Goal: Task Accomplishment & Management: Complete application form

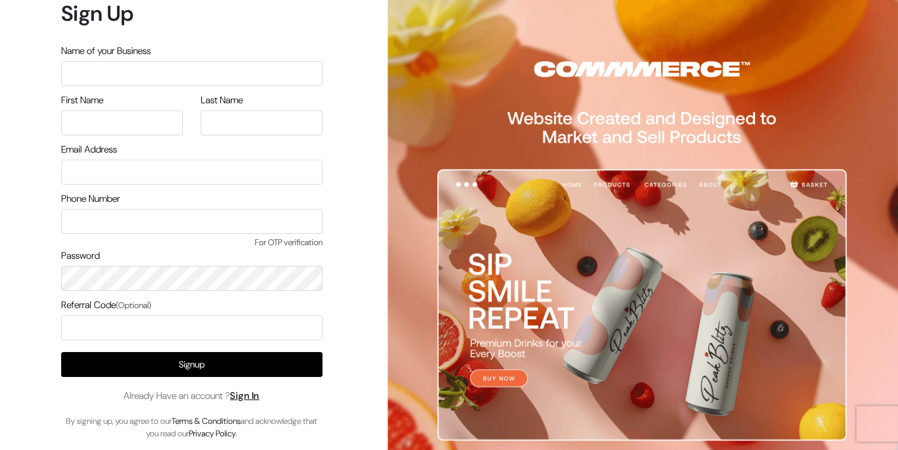
click at [156, 77] on input "text" at bounding box center [191, 73] width 261 height 25
type input "Peekaboo"
click at [72, 114] on input "text" at bounding box center [122, 122] width 122 height 25
type input "J"
click at [203, 109] on div "Last Name" at bounding box center [262, 114] width 122 height 42
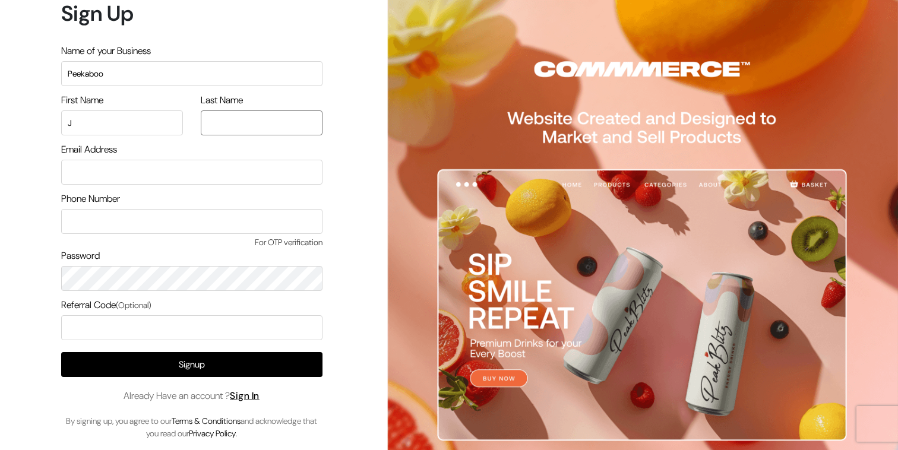
click at [204, 116] on input "text" at bounding box center [262, 122] width 122 height 25
type input "A"
click at [125, 164] on input "email" at bounding box center [191, 172] width 261 height 25
type input "bjaahnavi8@gmail.com"
click at [110, 208] on div "Phone Number For OTP verification" at bounding box center [191, 220] width 261 height 57
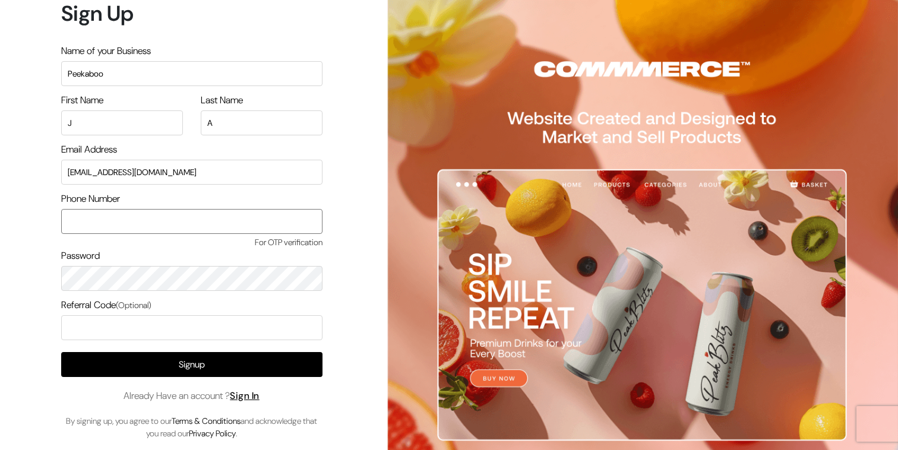
click at [100, 219] on input "text" at bounding box center [191, 221] width 261 height 25
type input "8095965389"
click at [110, 223] on input "8095965389" at bounding box center [191, 221] width 261 height 25
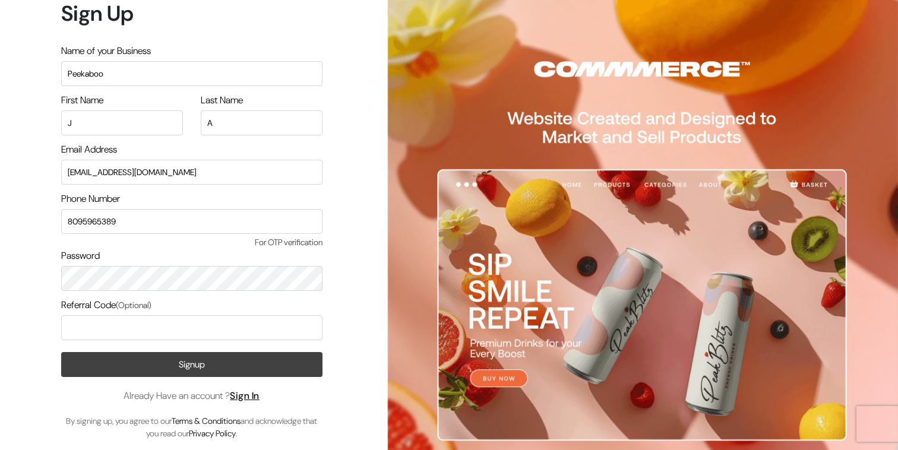
click at [207, 369] on button "Signup" at bounding box center [191, 364] width 261 height 25
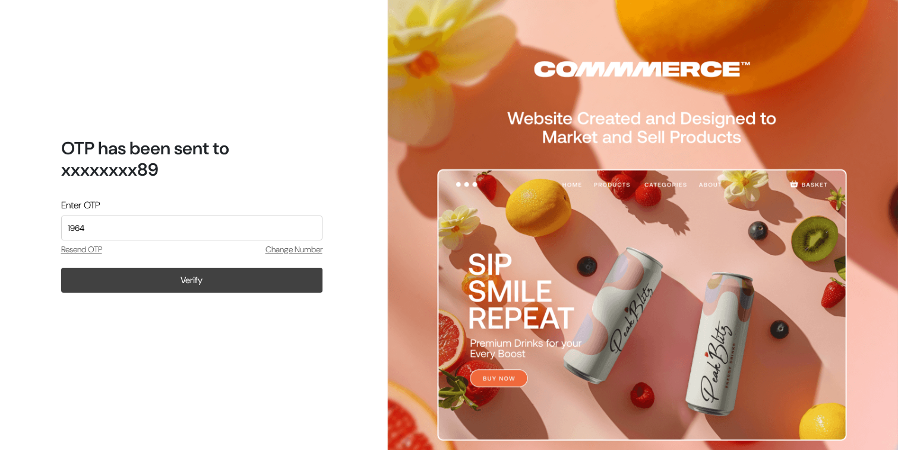
type input "1964"
click at [240, 284] on button "Verify" at bounding box center [191, 280] width 261 height 25
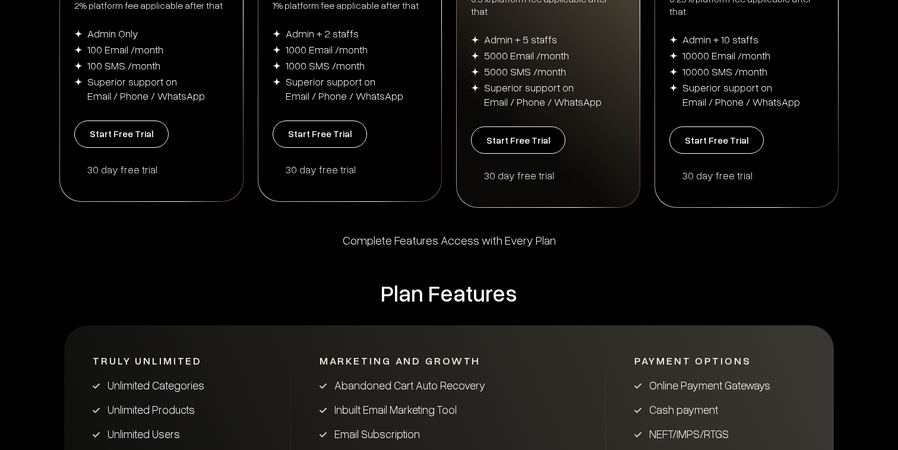
scroll to position [392, 0]
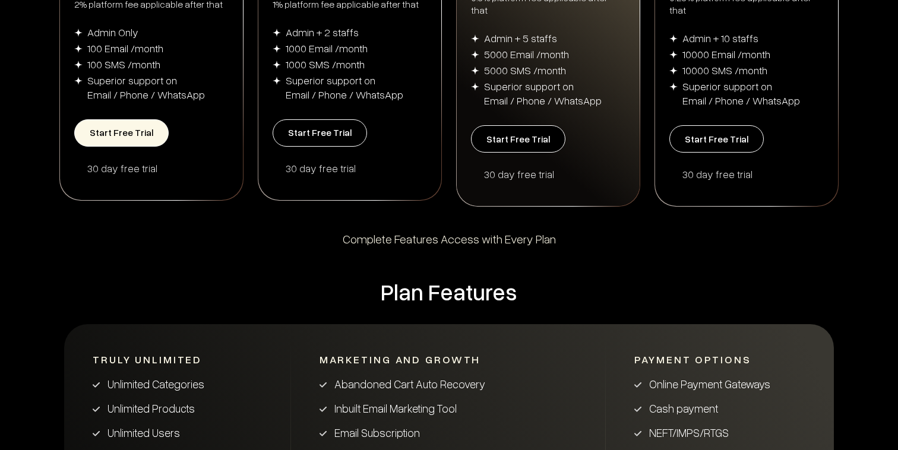
click at [143, 127] on button "Start Free Trial" at bounding box center [121, 132] width 94 height 27
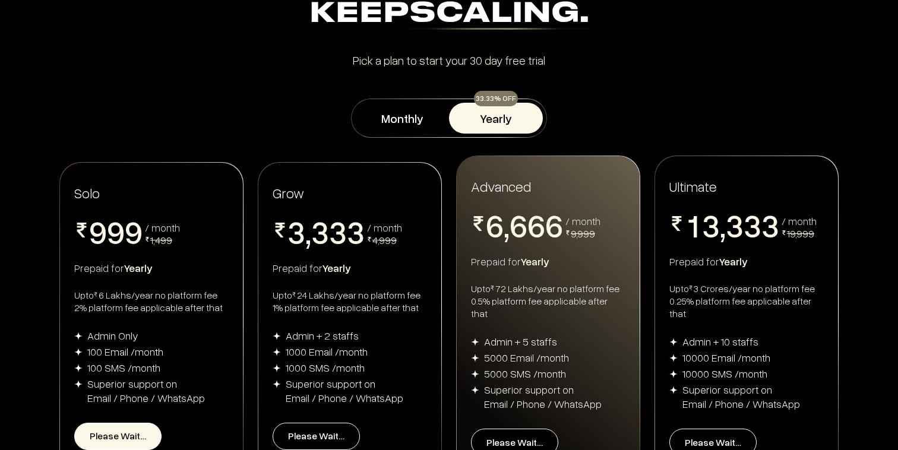
scroll to position [21, 0]
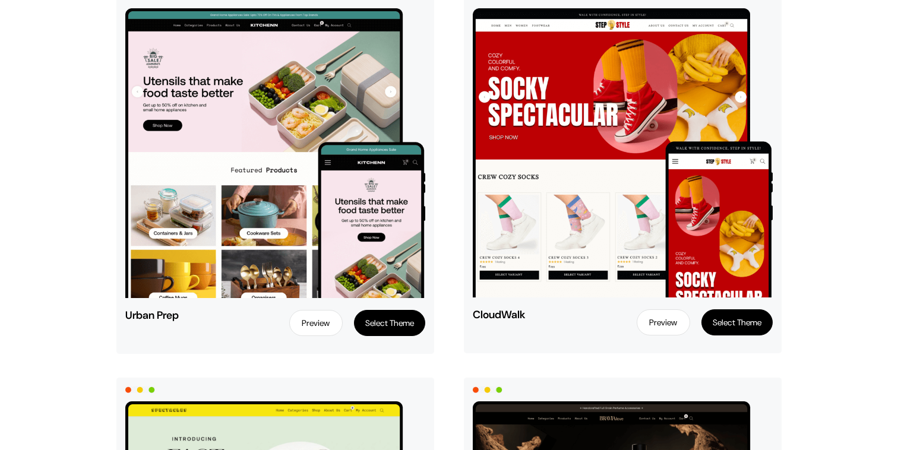
scroll to position [559, 0]
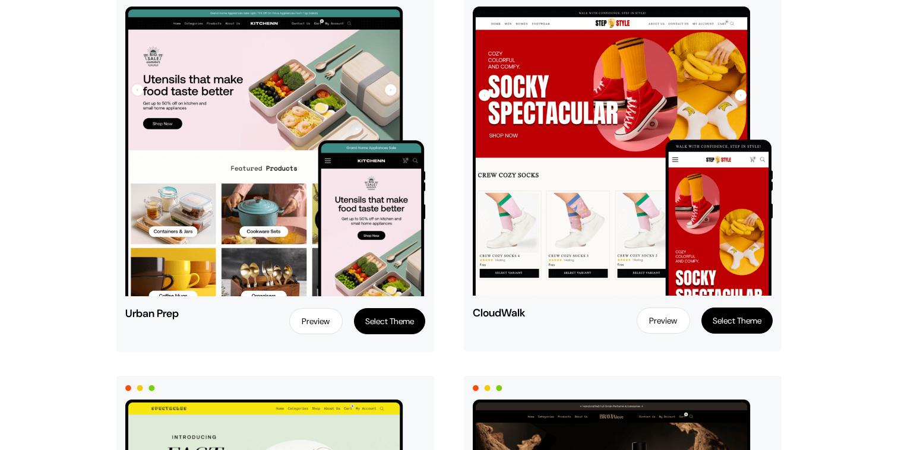
click at [379, 325] on button "Select Theme" at bounding box center [389, 321] width 71 height 26
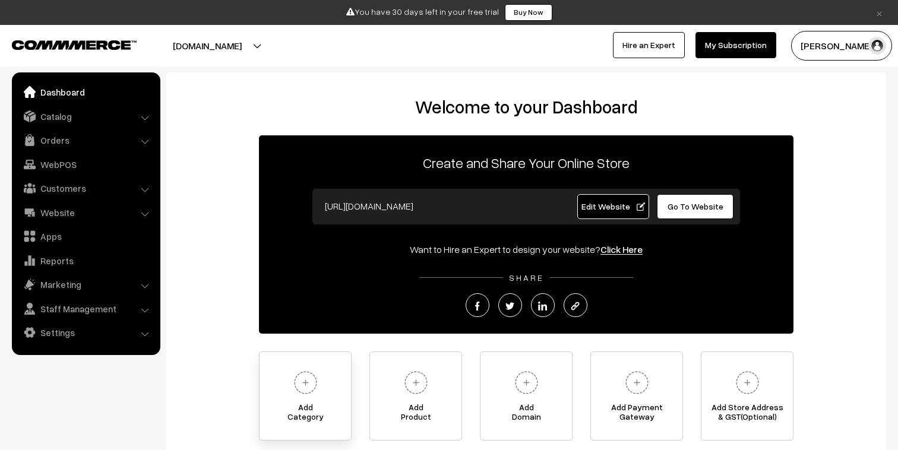
click at [287, 394] on link "Add Category" at bounding box center [305, 396] width 93 height 89
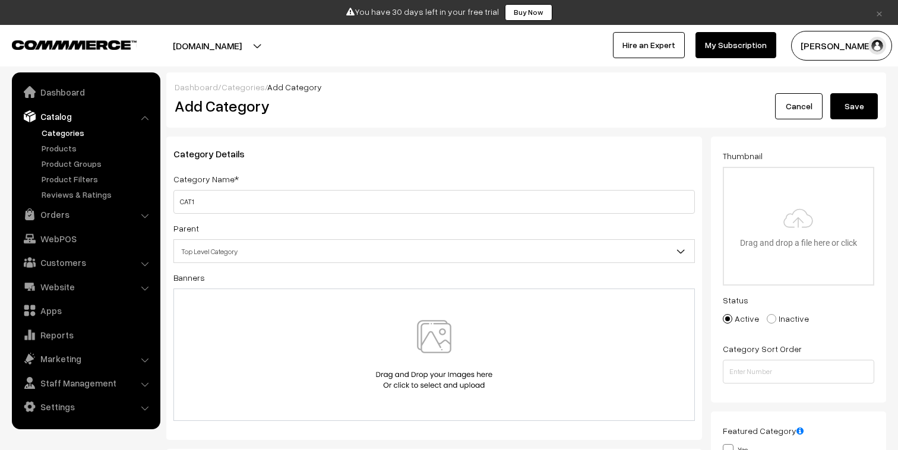
type input "CAT1"
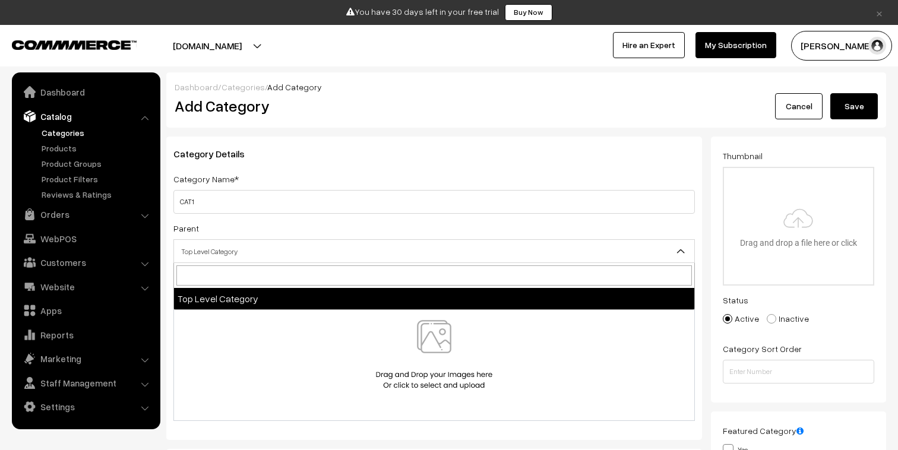
click at [220, 252] on span "Top Level Category" at bounding box center [434, 251] width 520 height 21
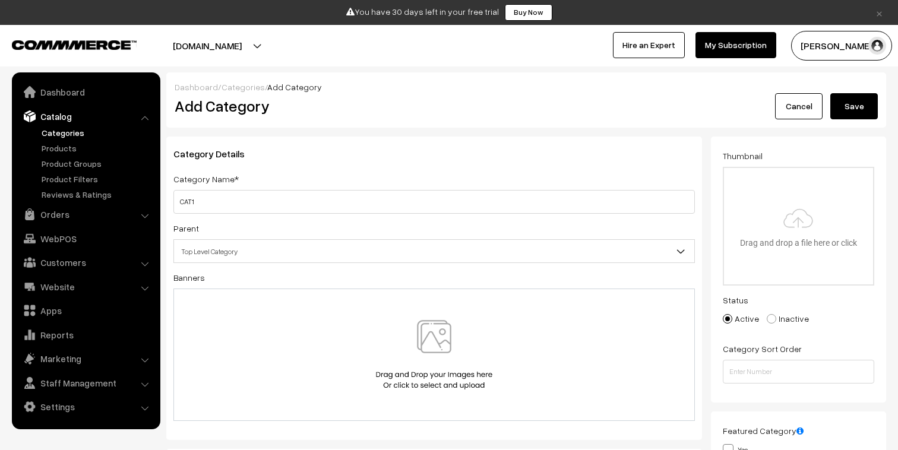
click at [231, 306] on div at bounding box center [433, 355] width 521 height 132
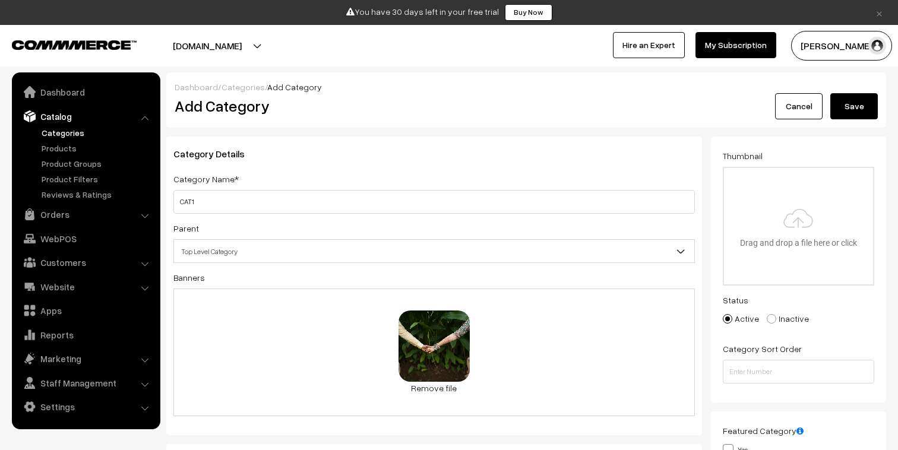
click at [852, 109] on button "Save" at bounding box center [854, 106] width 48 height 26
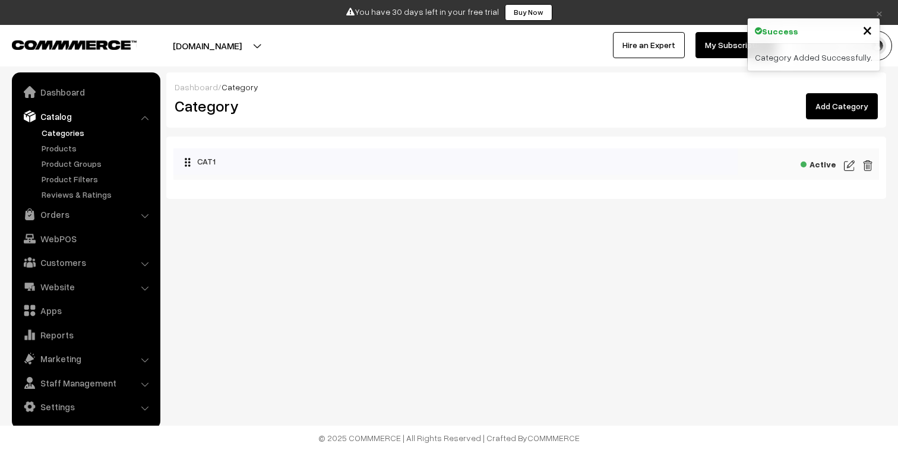
click at [868, 31] on span "×" at bounding box center [867, 29] width 10 height 22
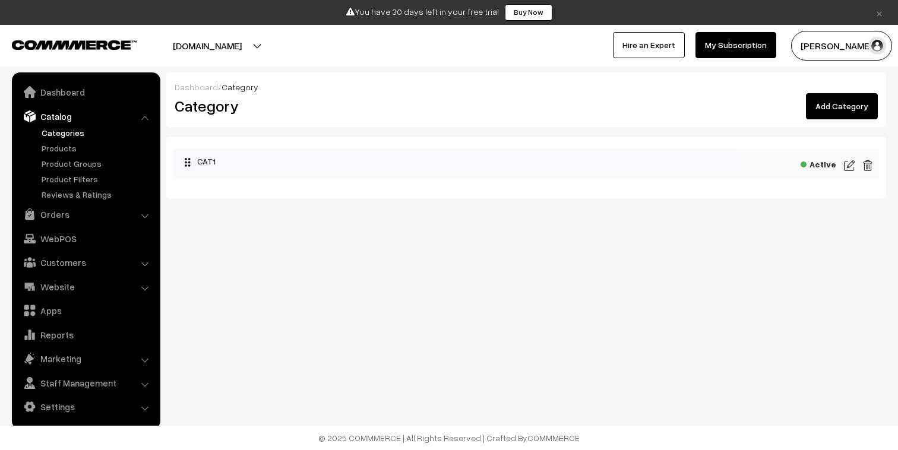
click at [834, 99] on link "Add Category" at bounding box center [842, 106] width 72 height 26
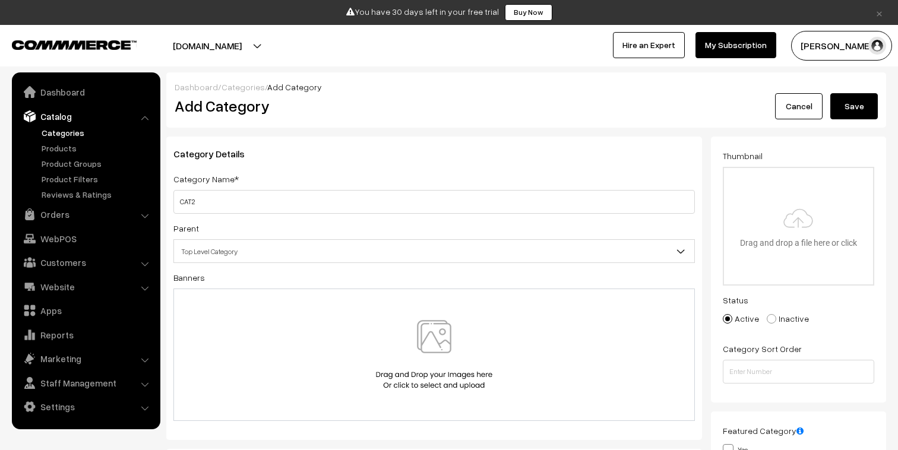
type input "CAT2"
click at [198, 303] on div at bounding box center [433, 355] width 521 height 132
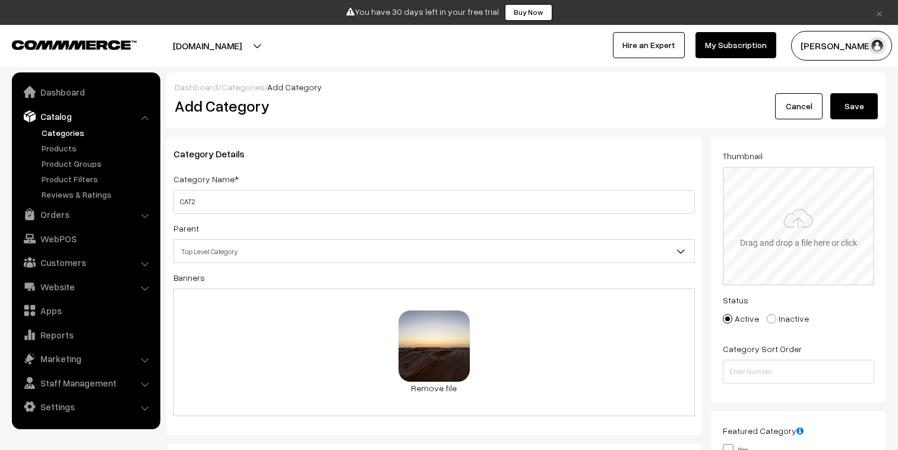
click at [867, 112] on button "Save" at bounding box center [854, 106] width 48 height 26
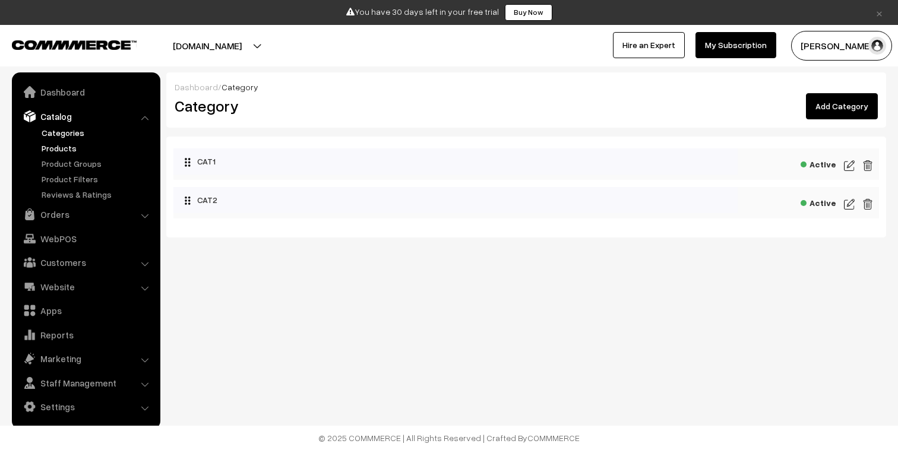
click at [69, 149] on link "Products" at bounding box center [98, 148] width 118 height 12
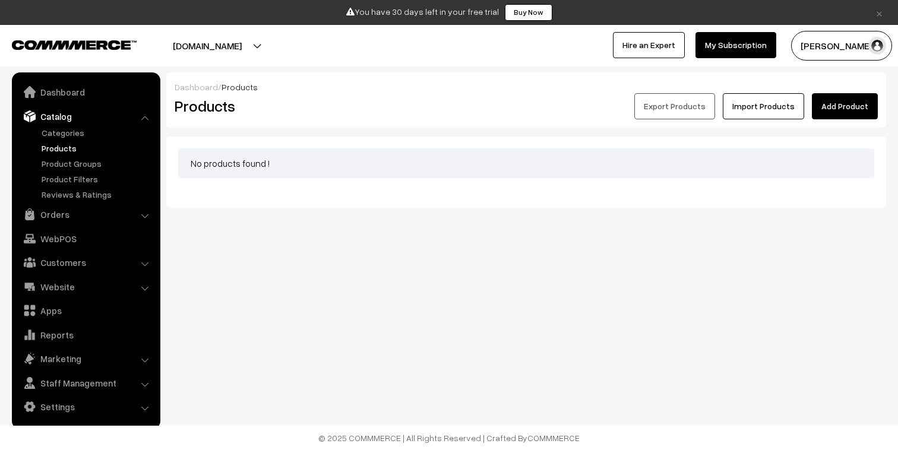
click at [839, 109] on link "Add Product" at bounding box center [845, 106] width 66 height 26
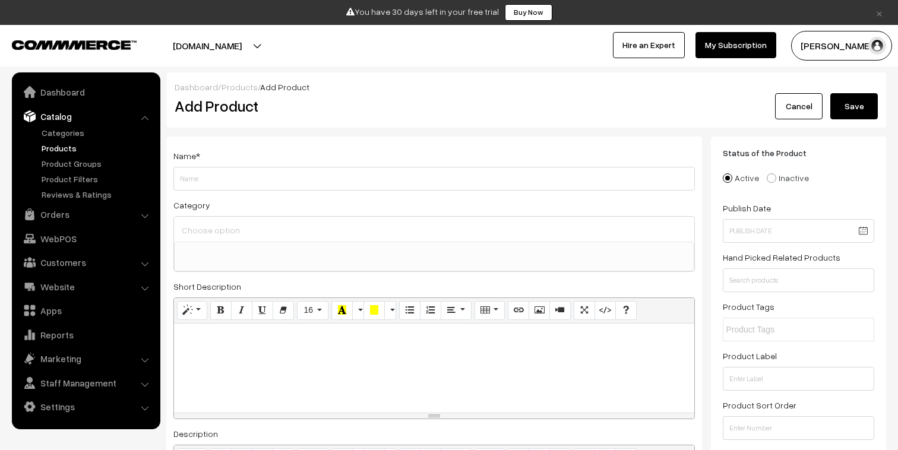
select select
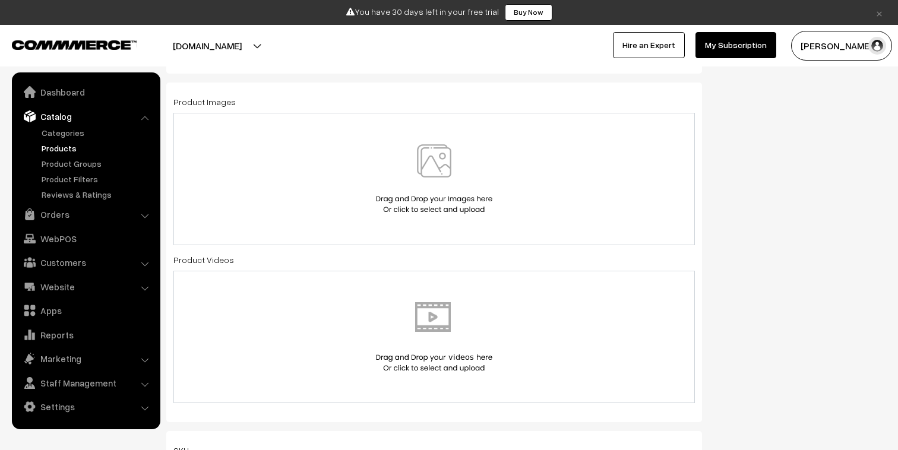
scroll to position [578, 0]
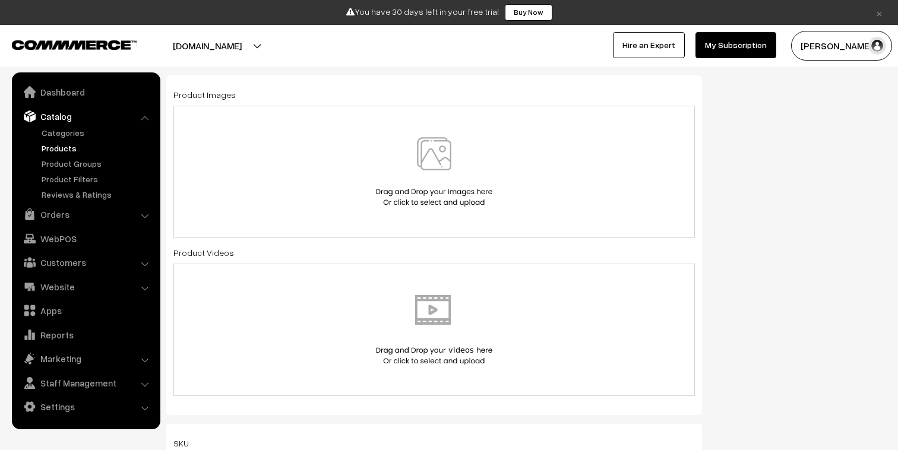
click at [428, 172] on img at bounding box center [434, 171] width 122 height 69
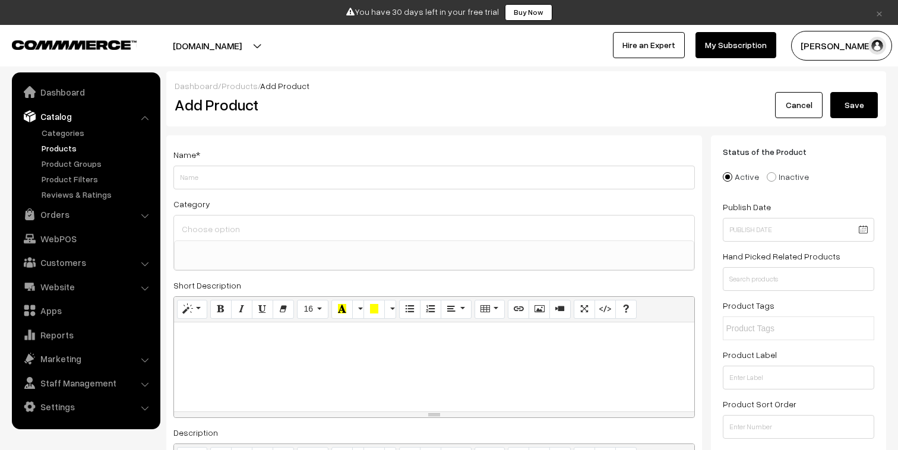
scroll to position [0, 0]
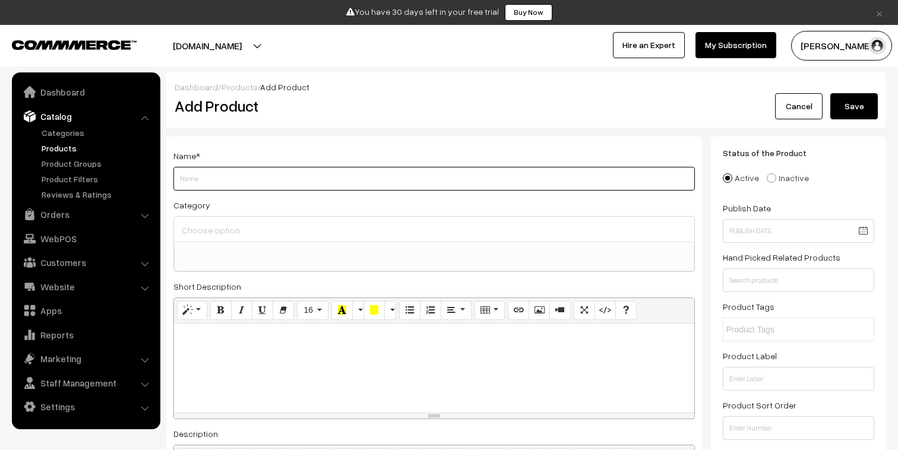
click at [294, 188] on input "Weight" at bounding box center [433, 179] width 521 height 24
type input "build"
click at [204, 252] on ul at bounding box center [434, 249] width 519 height 15
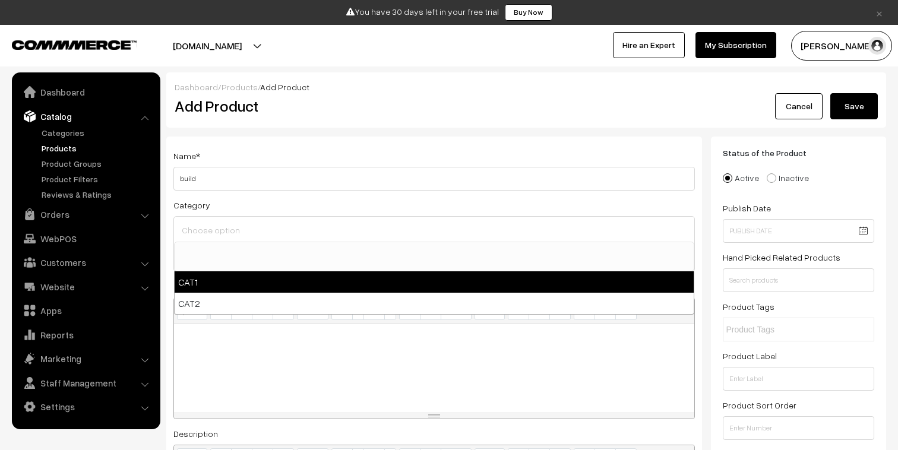
select select "1"
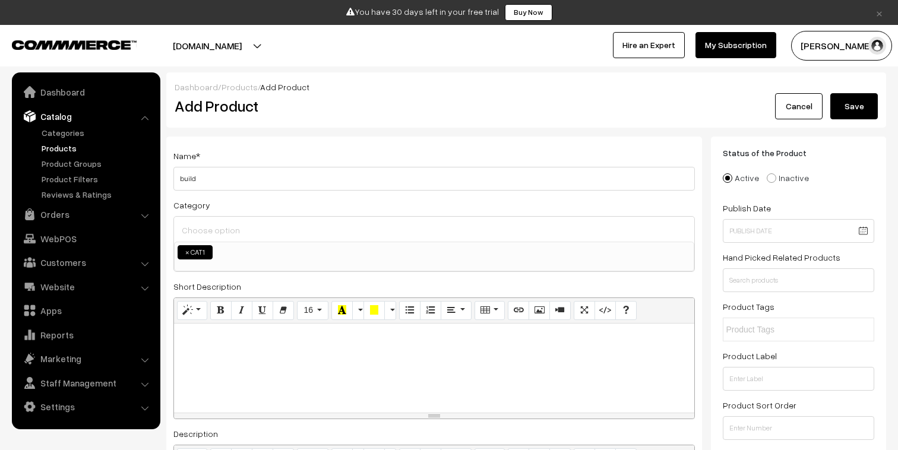
click at [223, 352] on div at bounding box center [434, 368] width 520 height 89
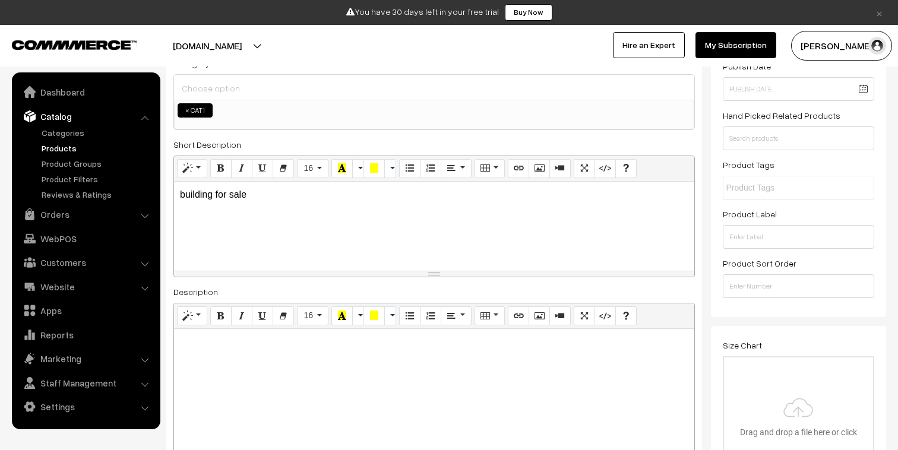
scroll to position [143, 0]
click at [191, 393] on div at bounding box center [434, 402] width 520 height 148
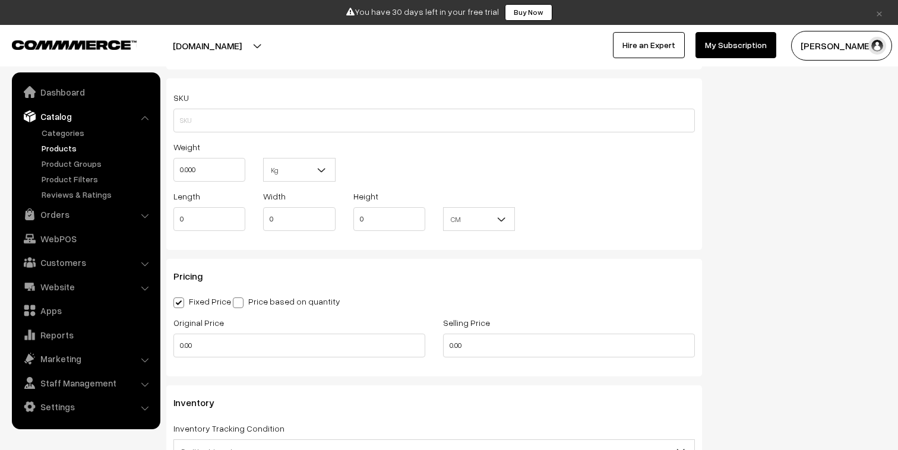
scroll to position [928, 0]
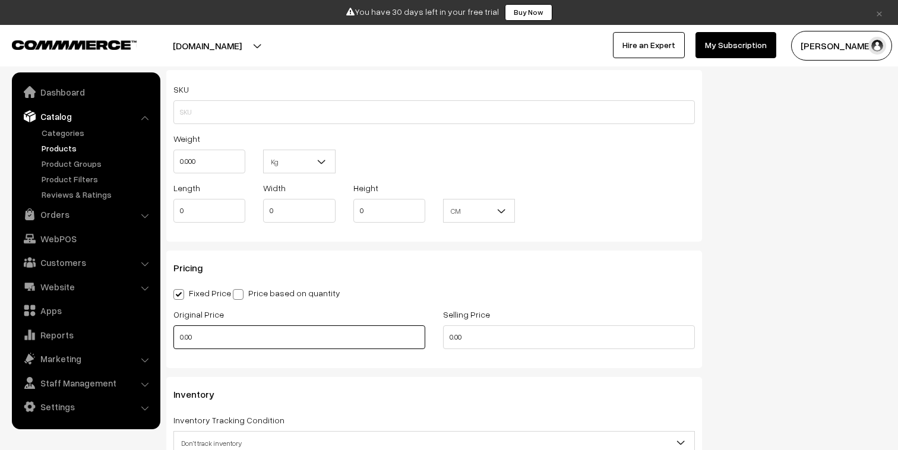
click at [214, 346] on input "0.00" at bounding box center [299, 337] width 252 height 24
type input "0"
type input "10000000"
click at [458, 334] on input "0.00" at bounding box center [569, 337] width 252 height 24
click at [458, 334] on input "0.01000" at bounding box center [569, 337] width 252 height 24
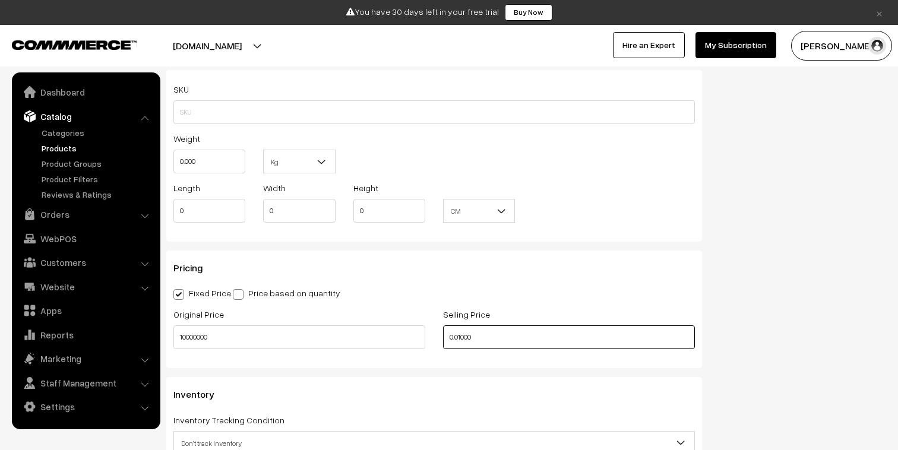
click at [458, 334] on input "0.01000" at bounding box center [569, 337] width 252 height 24
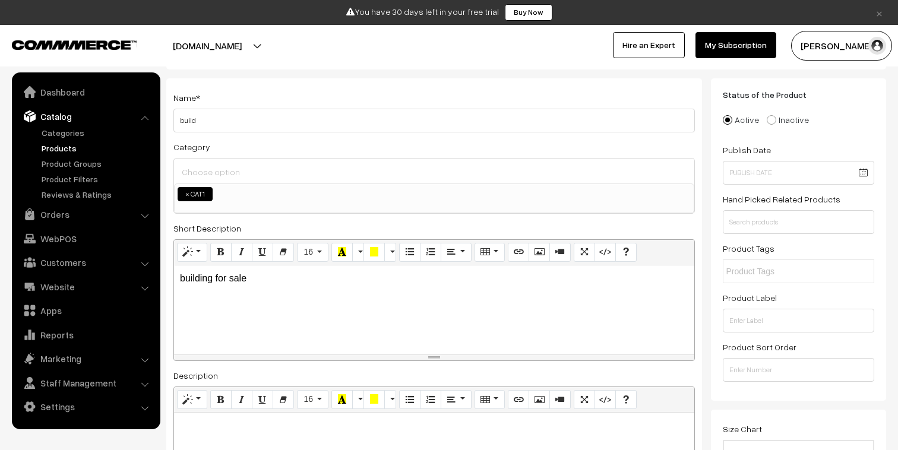
scroll to position [59, 0]
type input "10000000"
click at [233, 279] on p "building for sale" at bounding box center [434, 277] width 508 height 14
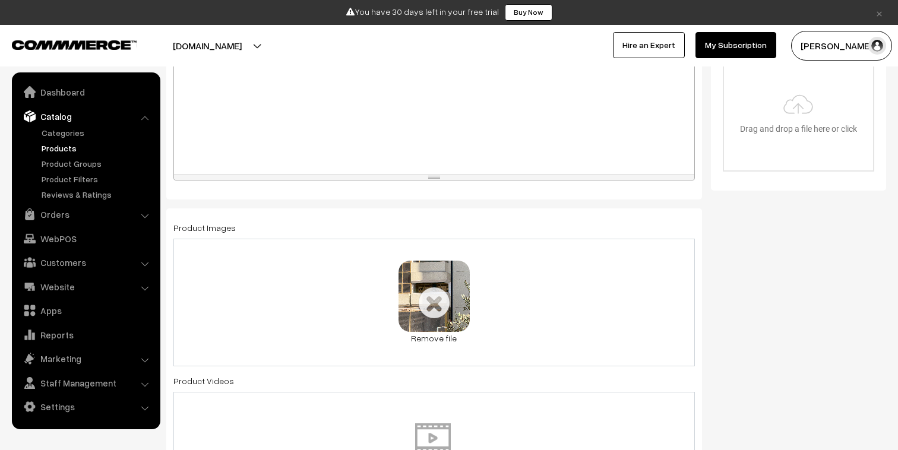
scroll to position [472, 0]
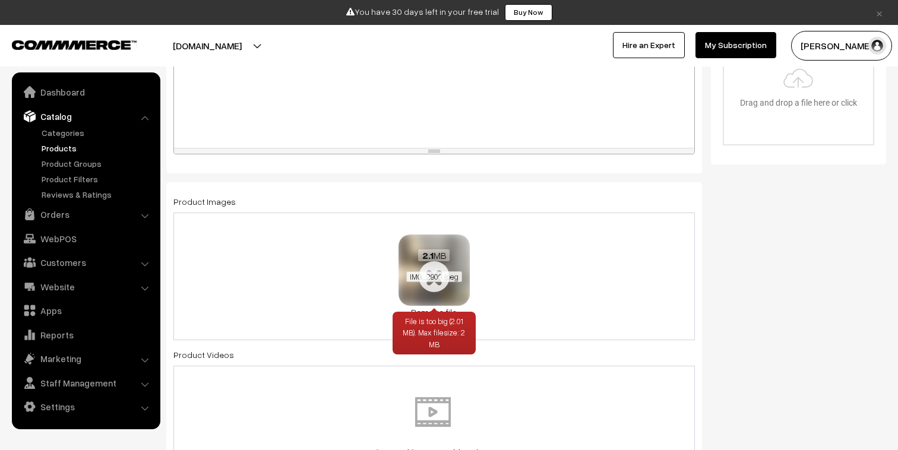
click at [436, 272] on span "IMG_2900.jpeg" at bounding box center [434, 276] width 56 height 11
click at [438, 267] on div "2.1 MB IMG_2900.jpeg" at bounding box center [433, 267] width 71 height 64
click at [435, 277] on span "IMG_2900.jpeg" at bounding box center [434, 276] width 56 height 11
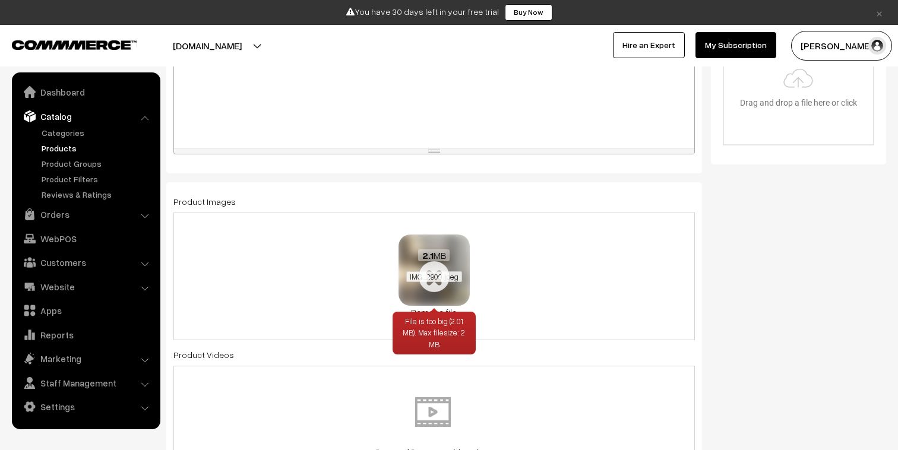
click at [434, 277] on span "IMG_2900.jpeg" at bounding box center [434, 276] width 56 height 11
click at [442, 341] on div "File is too big (2.01 MB). Max filesize: 2 MB" at bounding box center [434, 333] width 83 height 43
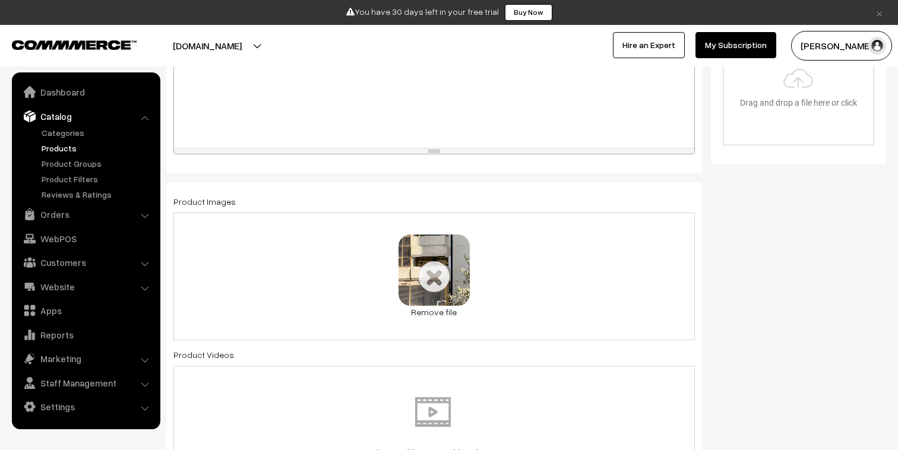
click at [509, 285] on div "2.1 MB IMG_2900.jpeg File is too big (2.01 MB). Max filesize: 2 MB Check Error …" at bounding box center [433, 277] width 521 height 128
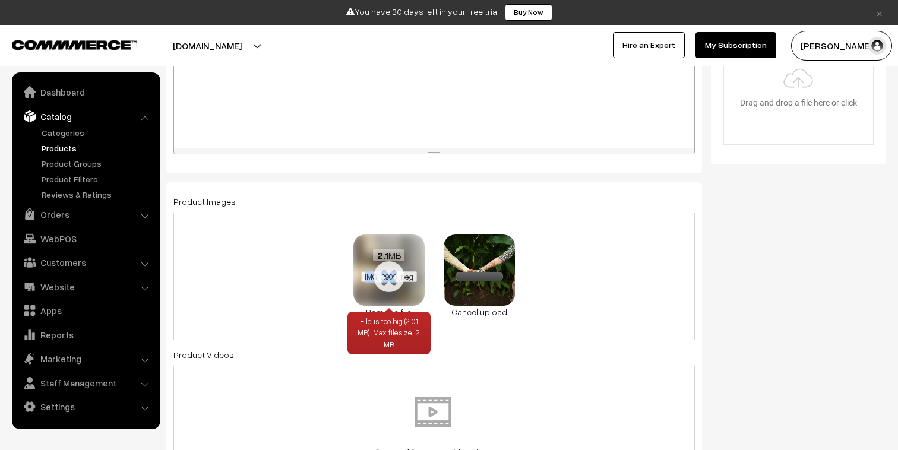
click at [384, 280] on span "IMG_2900.jpeg" at bounding box center [389, 276] width 56 height 11
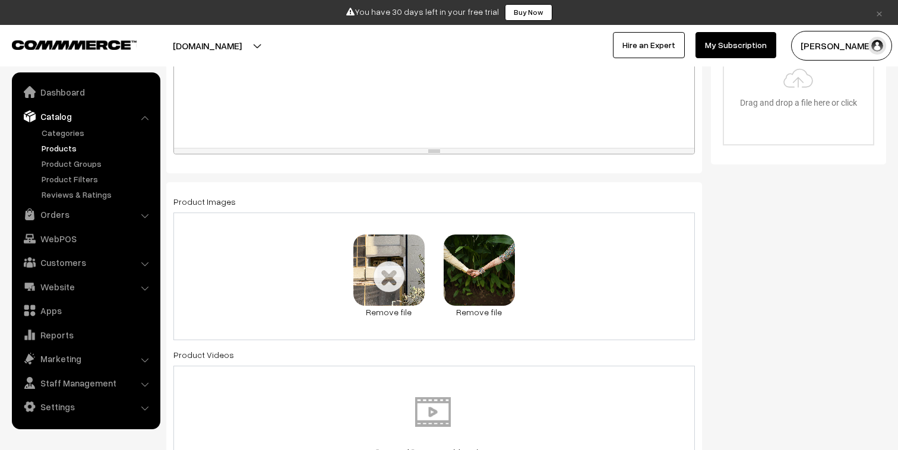
click at [513, 347] on div "Product Images 2.1 MB IMG_2900.jpeg File is too big (2.01 MB). Max filesize: 2 …" at bounding box center [434, 349] width 536 height 335
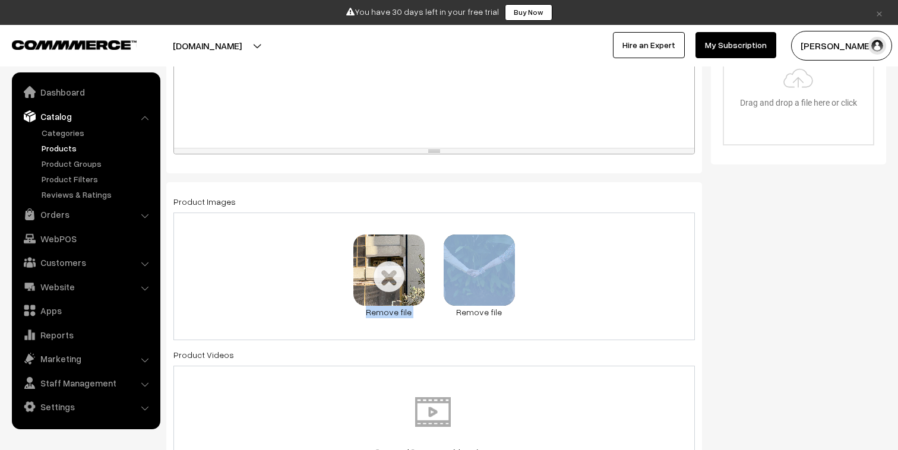
drag, startPoint x: 381, startPoint y: 253, endPoint x: 424, endPoint y: 289, distance: 56.1
click at [426, 289] on div "2.1 MB IMG_2900.jpeg File is too big (2.01 MB). Max filesize: 2 MB Check Error …" at bounding box center [433, 277] width 521 height 128
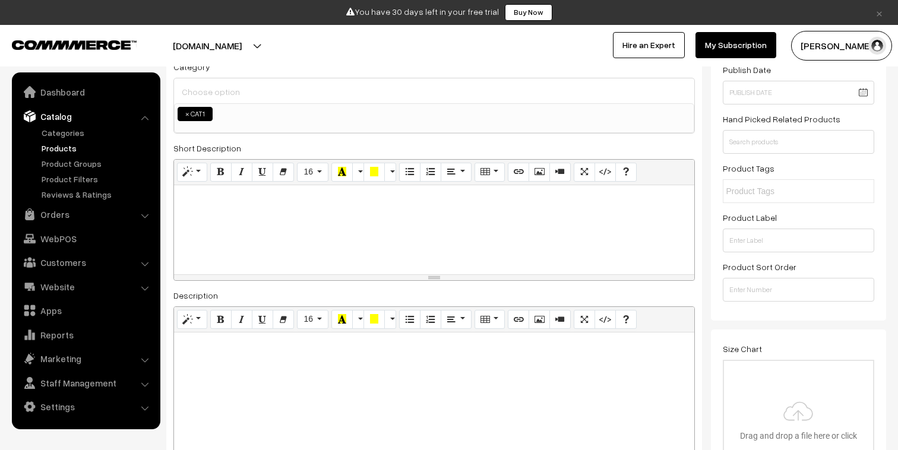
scroll to position [0, 0]
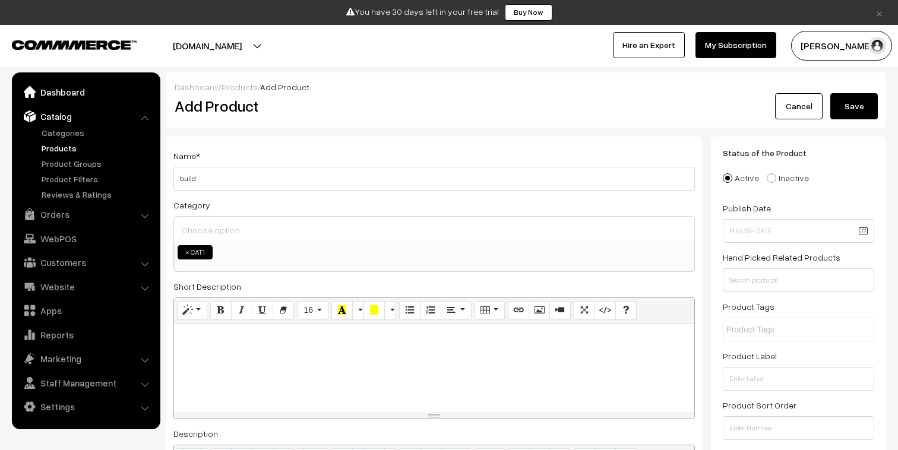
click at [59, 96] on link "Dashboard" at bounding box center [85, 91] width 141 height 21
